Goal: Information Seeking & Learning: Learn about a topic

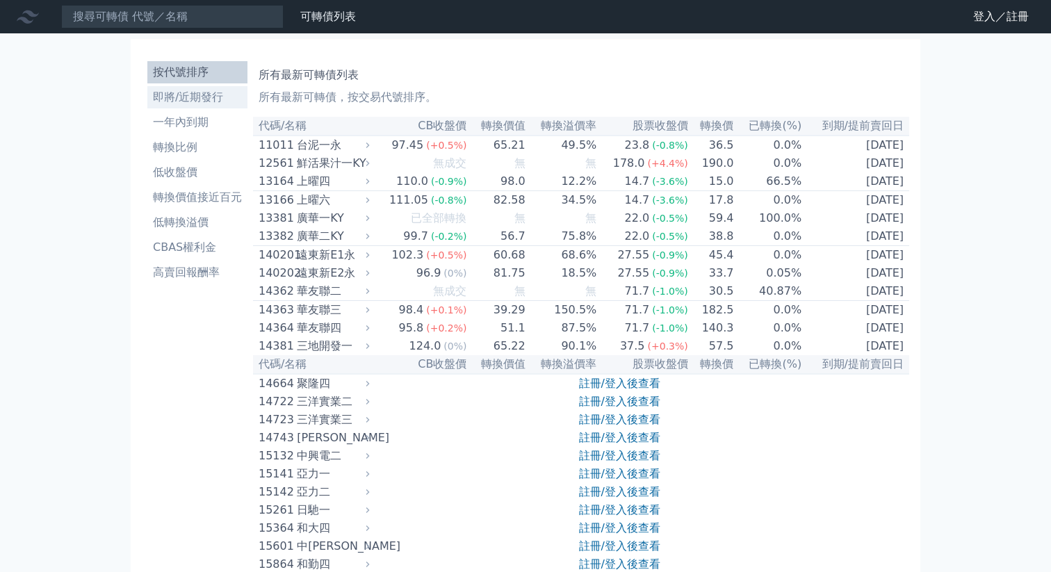
click at [201, 99] on li "即將/近期發行" at bounding box center [197, 97] width 100 height 17
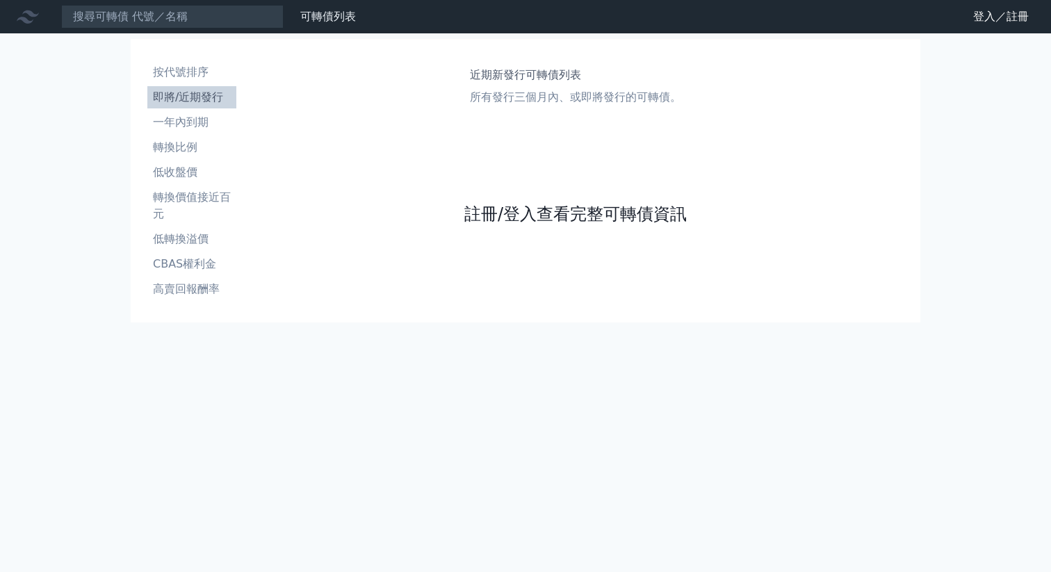
click at [519, 208] on link "註冊/登入查看完整可轉債資訊" at bounding box center [575, 214] width 222 height 22
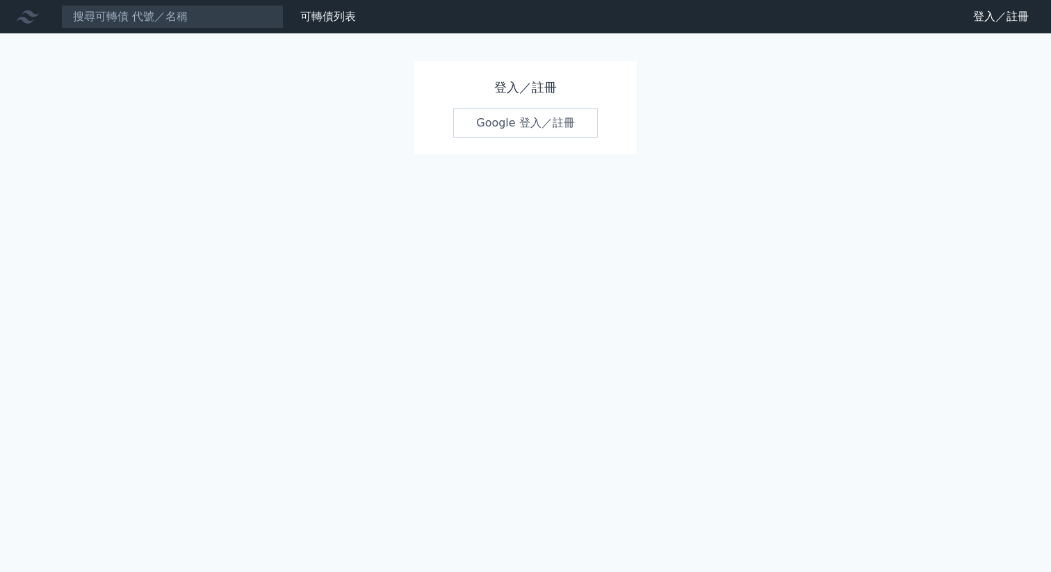
click at [557, 126] on link "Google 登入／註冊" at bounding box center [525, 122] width 145 height 29
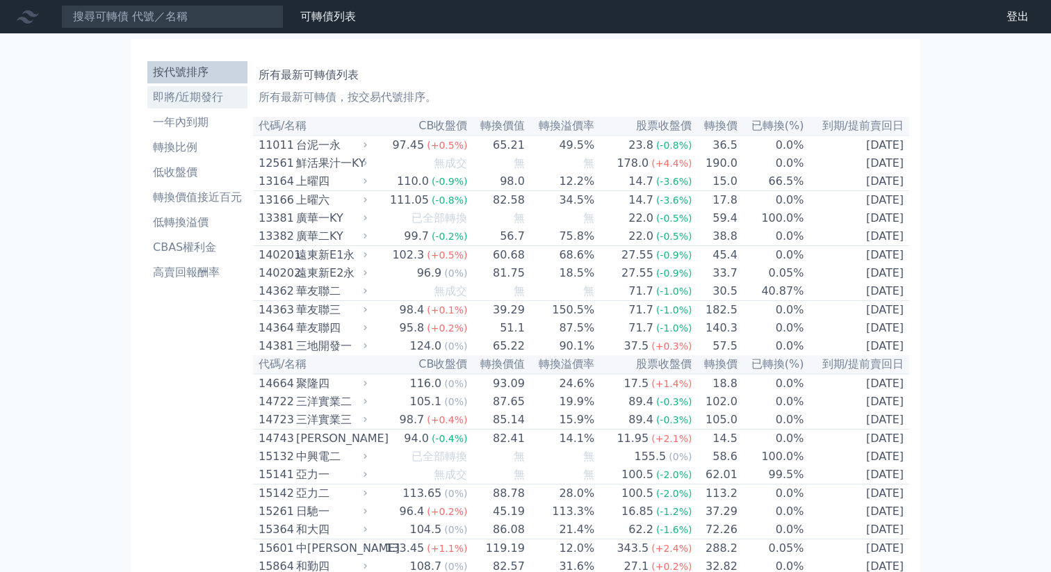
click at [204, 99] on li "即將/近期發行" at bounding box center [197, 97] width 100 height 17
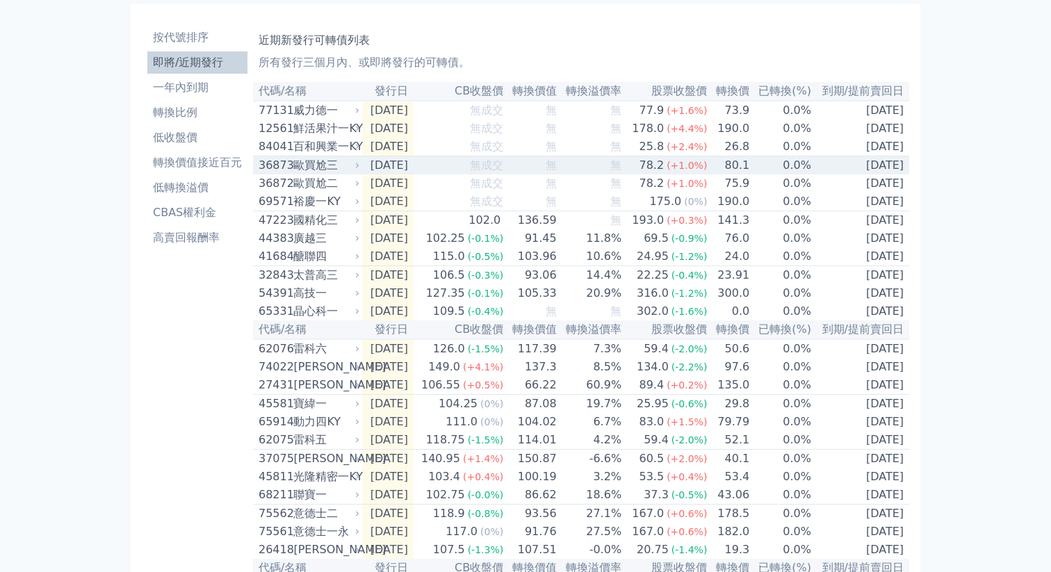
scroll to position [42, 0]
